Goal: Navigation & Orientation: Find specific page/section

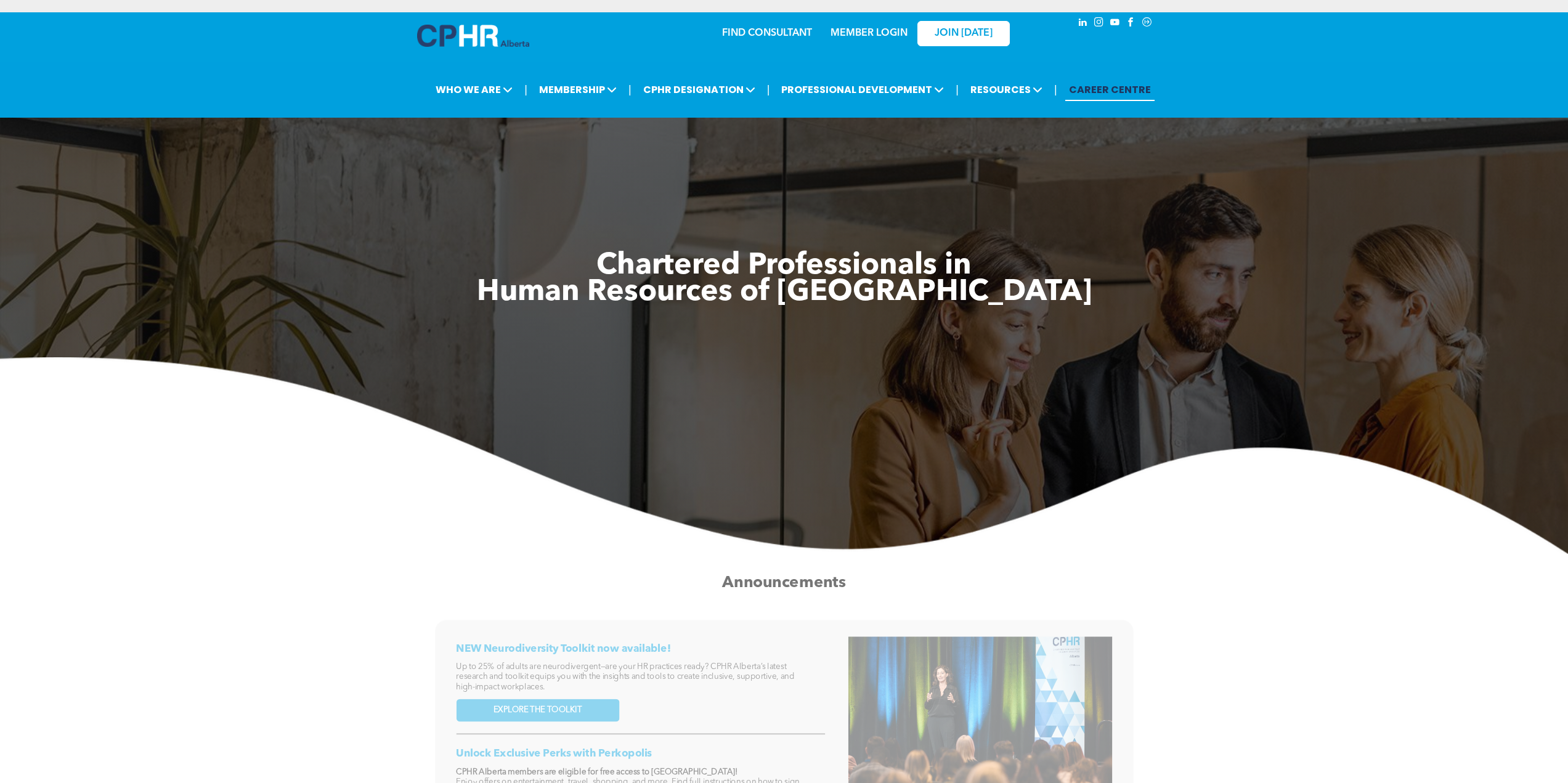
click at [860, 32] on link "MEMBER LOGIN" at bounding box center [869, 32] width 77 height 10
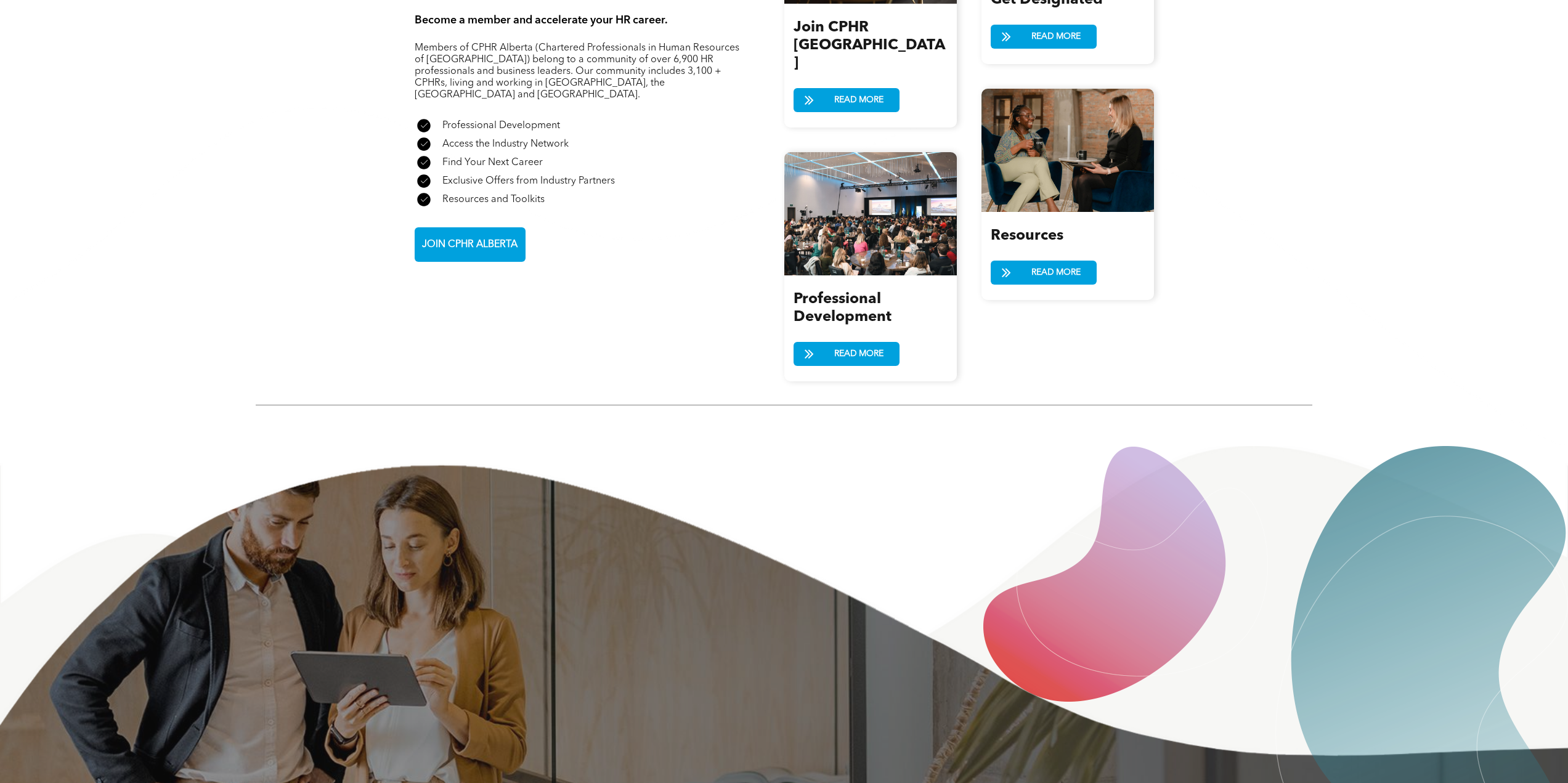
scroll to position [1663, 0]
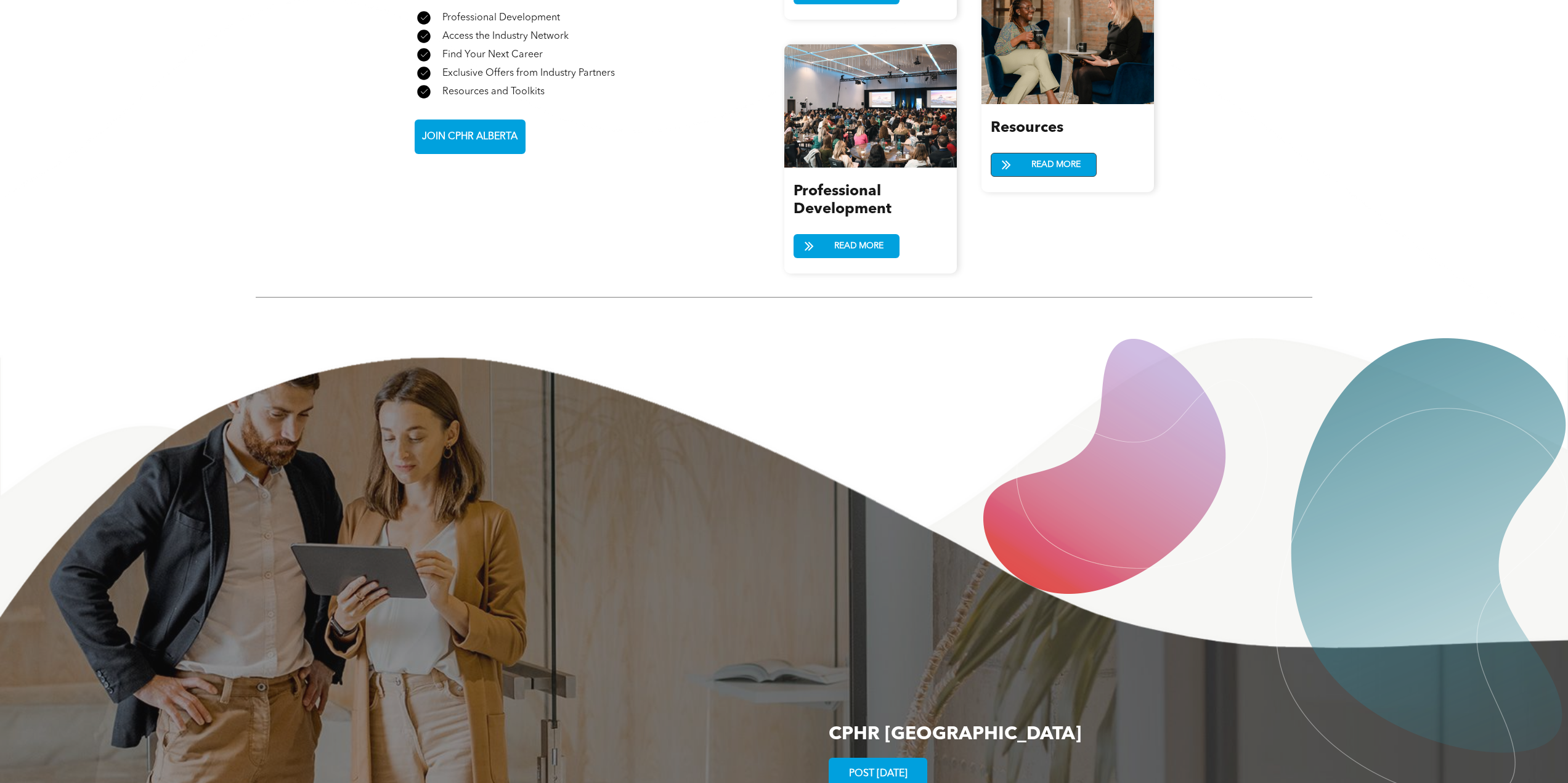
click at [1021, 156] on span at bounding box center [1006, 165] width 31 height 18
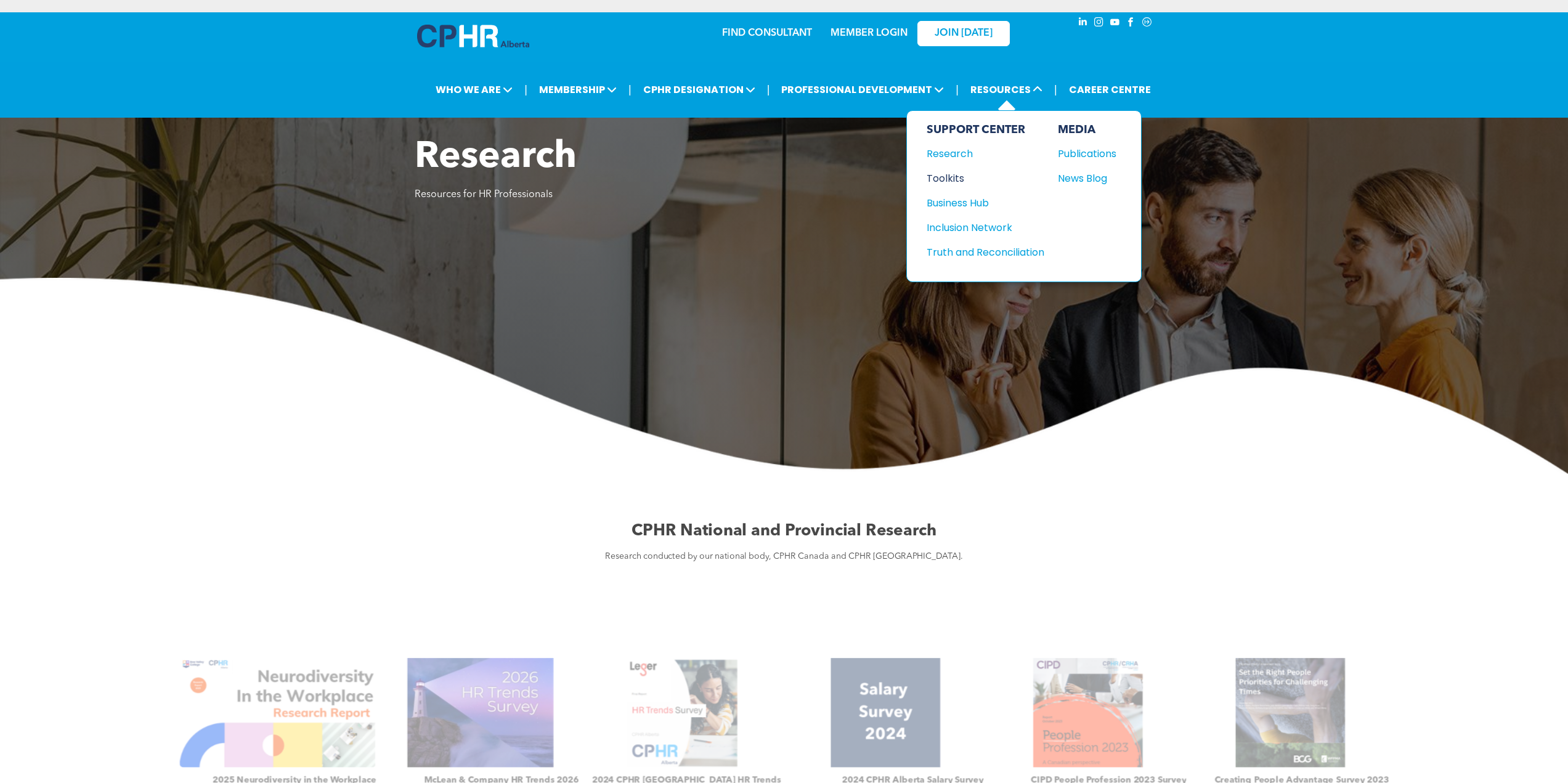
click at [953, 176] on div "Toolkits" at bounding box center [979, 178] width 106 height 16
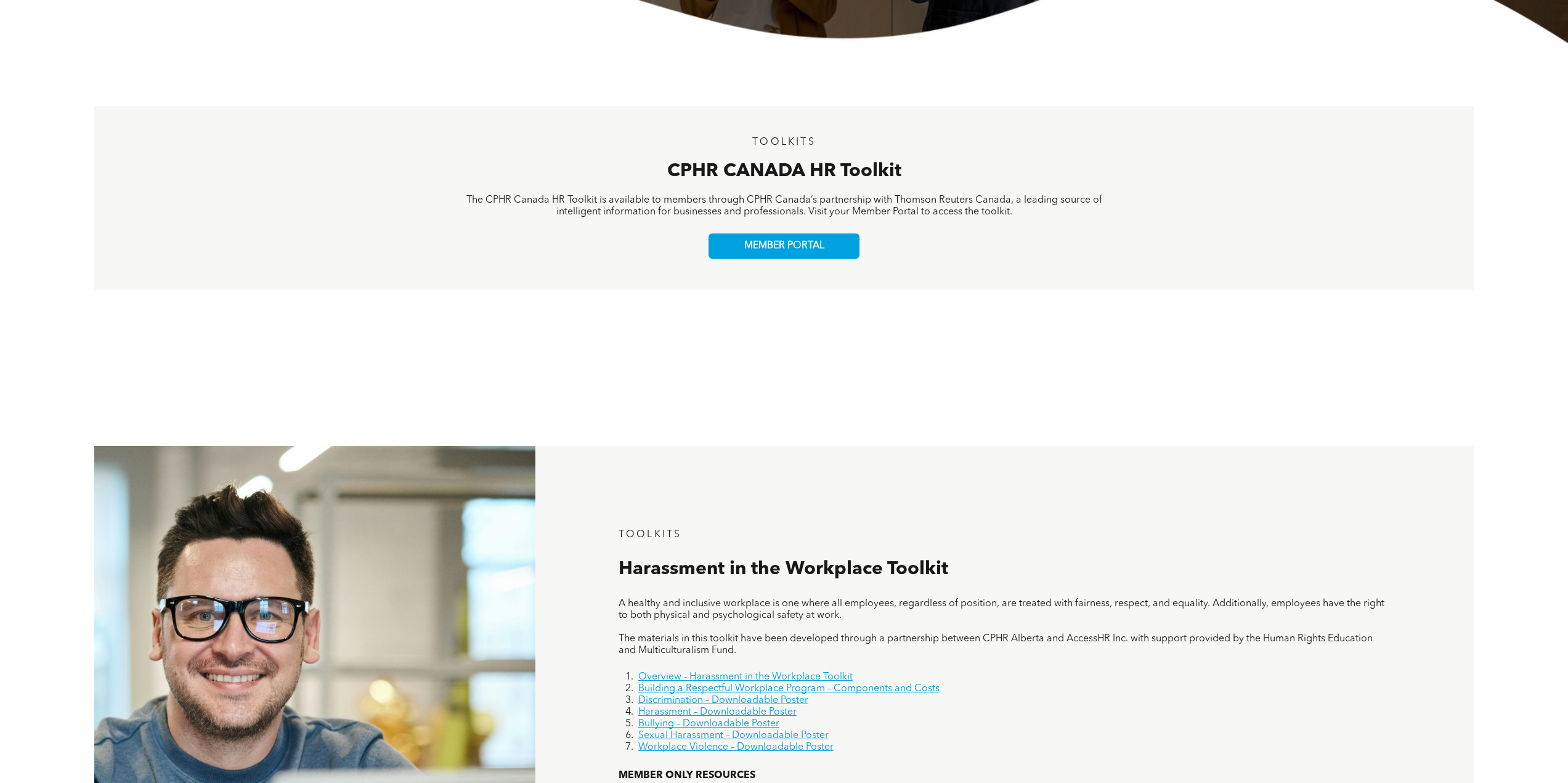
scroll to position [414, 0]
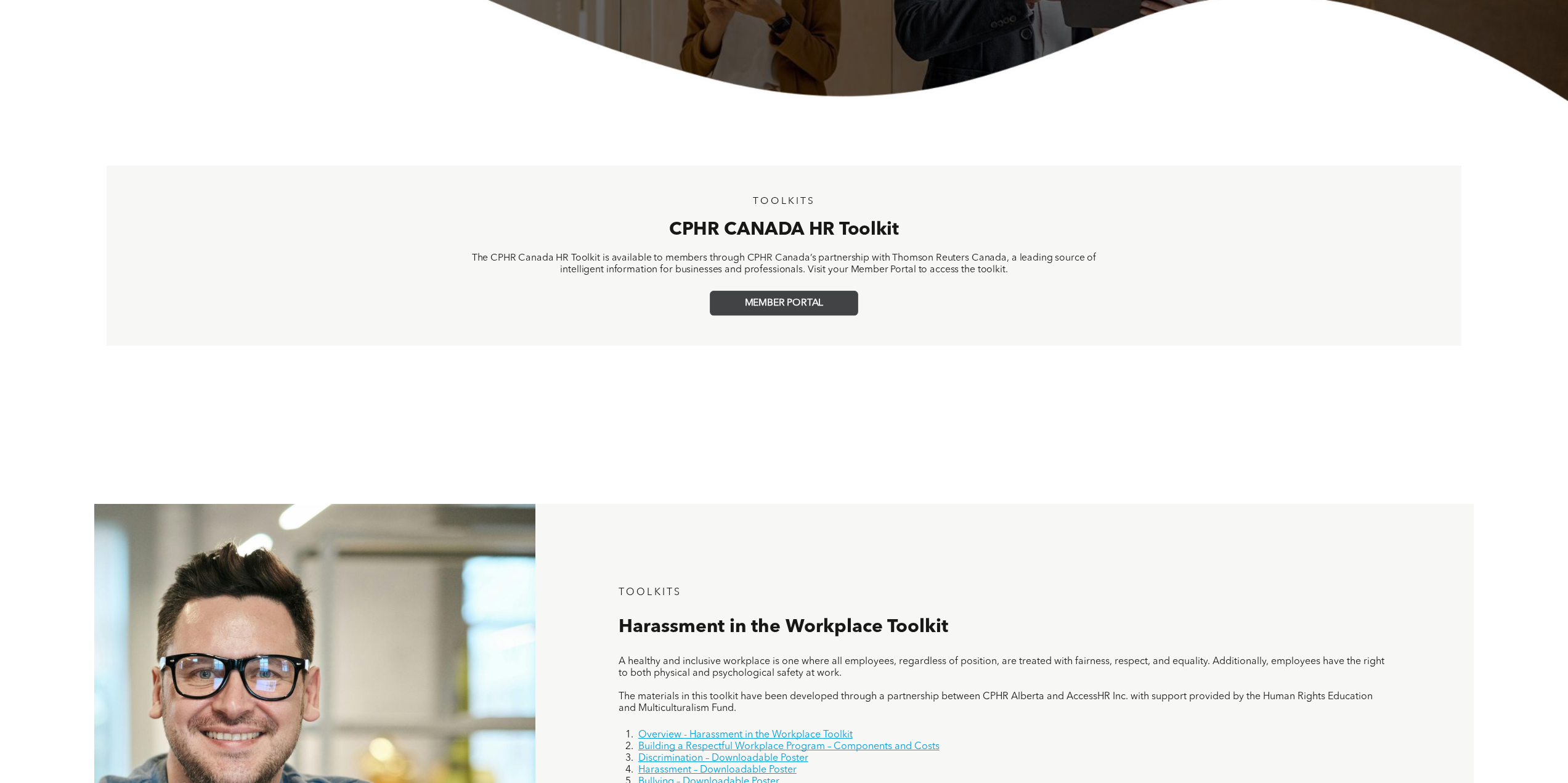
click at [769, 308] on span "MEMBER PORTAL" at bounding box center [784, 303] width 79 height 11
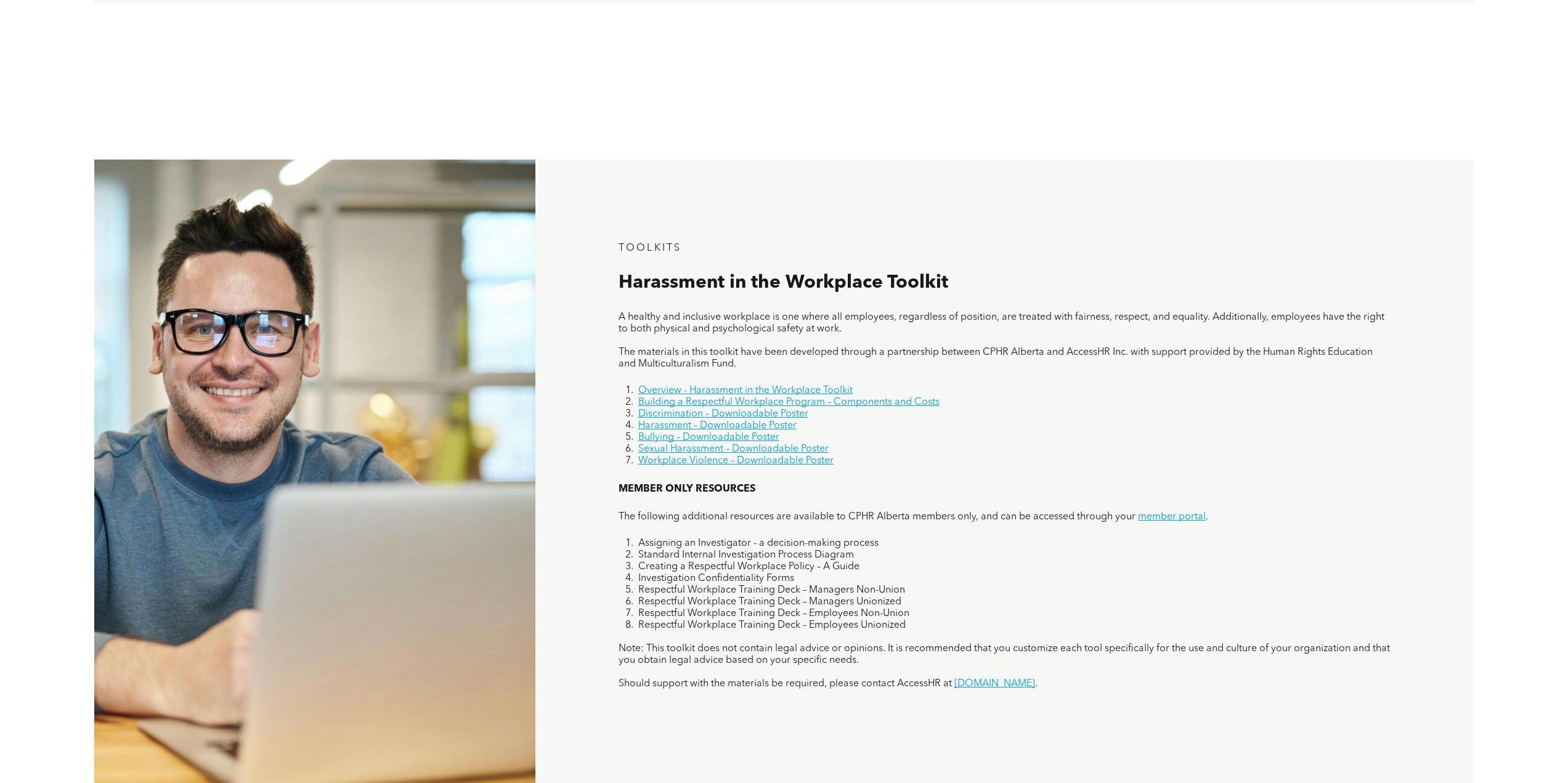
scroll to position [986, 0]
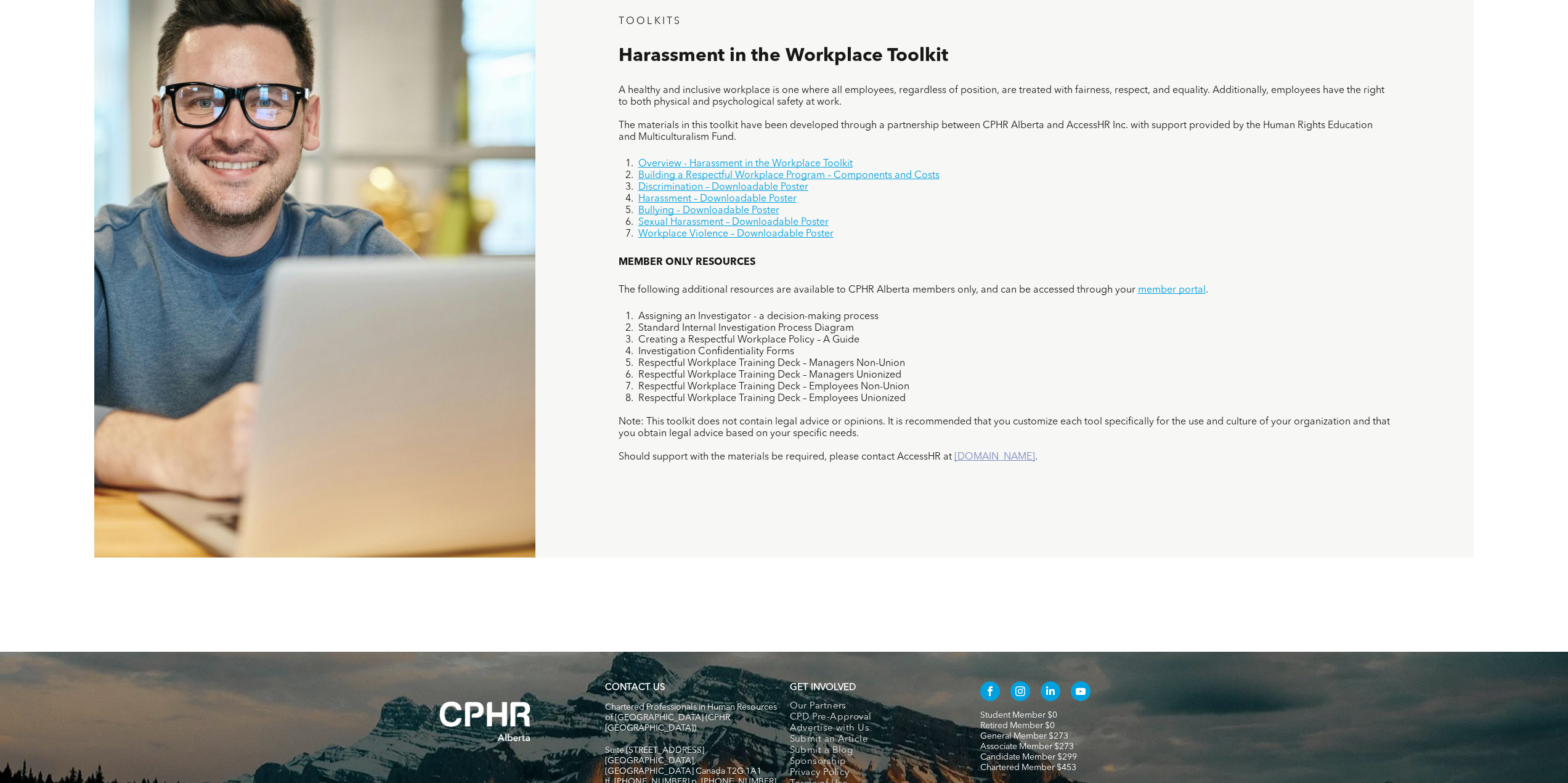
click at [994, 456] on link "www.accesshrinc.com" at bounding box center [995, 456] width 81 height 10
